Goal: Navigation & Orientation: Find specific page/section

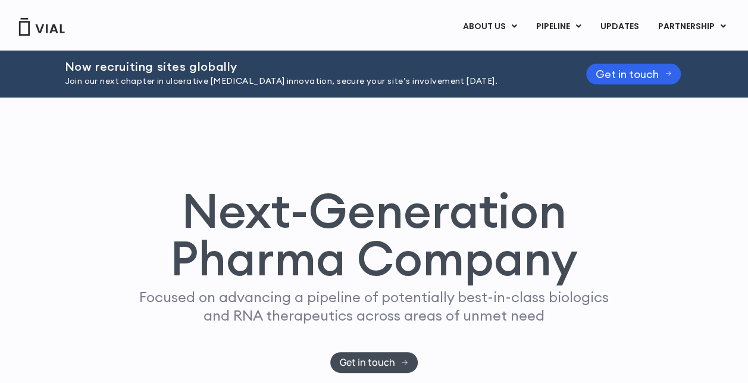
click at [617, 25] on link "UPDATES" at bounding box center [619, 27] width 57 height 20
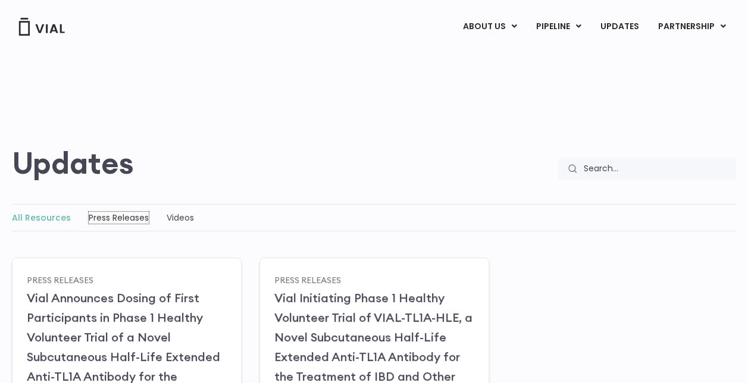
click at [139, 218] on link "Press Releases" at bounding box center [119, 218] width 60 height 12
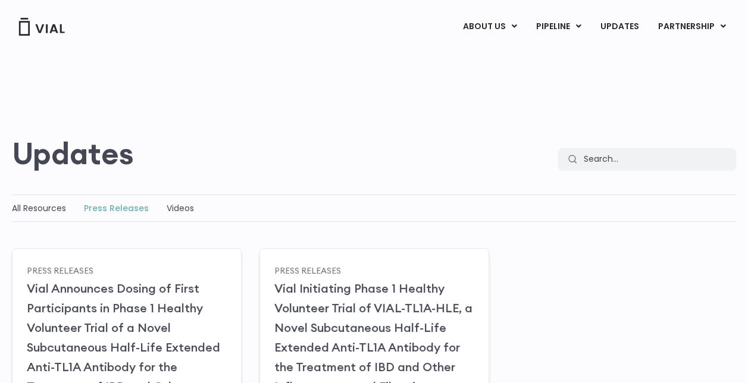
click at [673, 60] on link "LICENSING" at bounding box center [678, 56] width 104 height 19
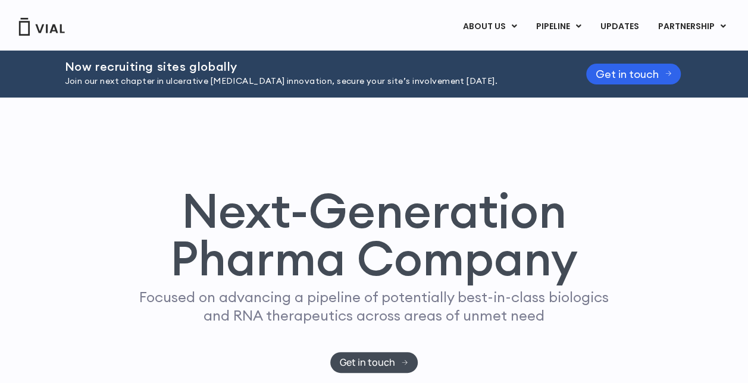
click at [485, 55] on link "ABOUT US" at bounding box center [509, 56] width 104 height 18
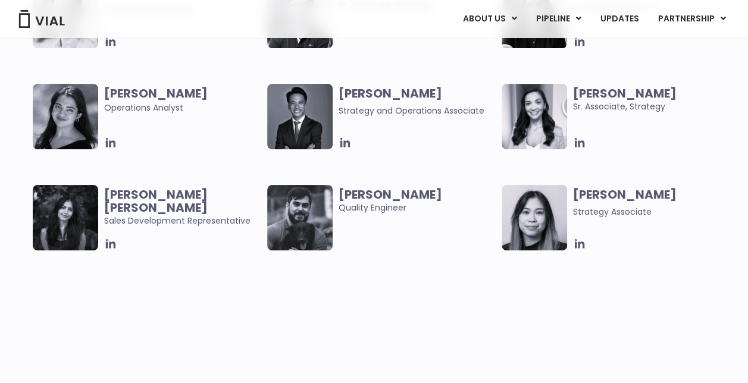
scroll to position [2320, 0]
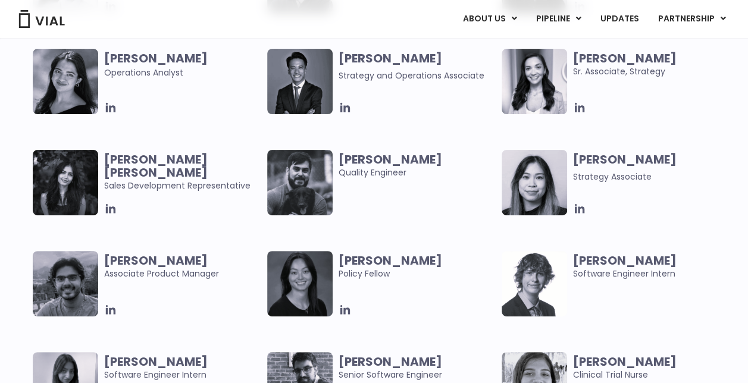
click at [665, 55] on link "PHASE 2" at bounding box center [694, 58] width 104 height 19
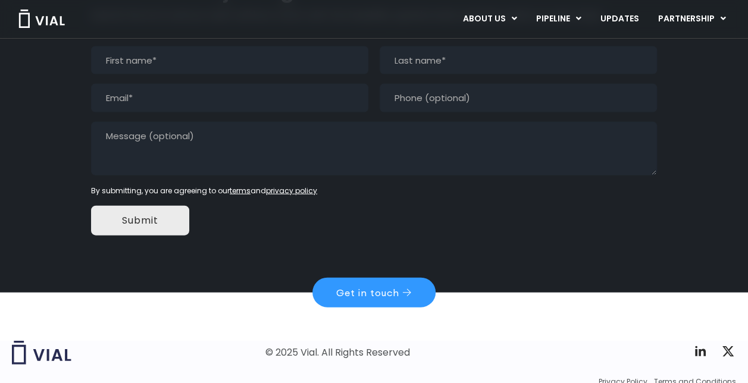
scroll to position [1247, 0]
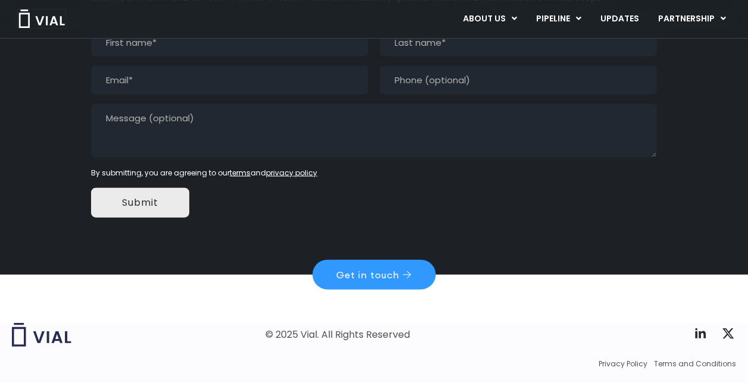
click at [32, 17] on img at bounding box center [42, 19] width 48 height 18
